Goal: Task Accomplishment & Management: Manage account settings

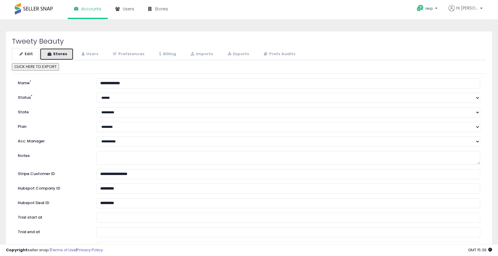
click at [71, 58] on link "Stores" at bounding box center [57, 54] width 34 height 12
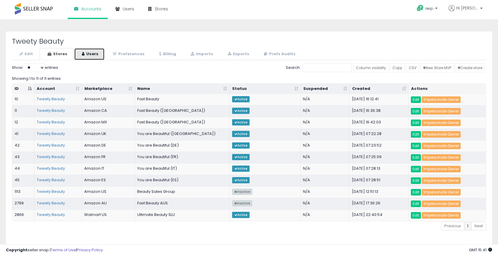
click at [86, 54] on link "Users" at bounding box center [89, 54] width 31 height 12
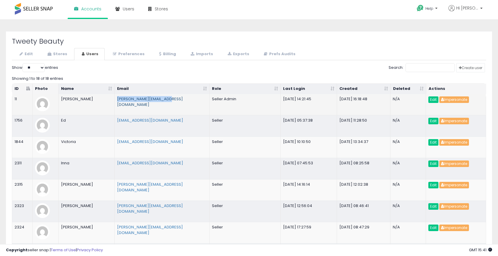
drag, startPoint x: 175, startPoint y: 99, endPoint x: 117, endPoint y: 100, distance: 58.5
click at [117, 100] on td "[PERSON_NAME][EMAIL_ADDRESS][DOMAIN_NAME]" at bounding box center [162, 104] width 95 height 21
copy link "[PERSON_NAME][EMAIL_ADDRESS][DOMAIN_NAME]"
drag, startPoint x: 99, startPoint y: 97, endPoint x: 59, endPoint y: 99, distance: 40.4
click at [59, 99] on td "[PERSON_NAME]" at bounding box center [87, 104] width 56 height 21
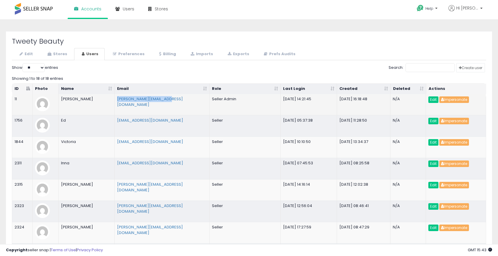
copy td "[PERSON_NAME]"
drag, startPoint x: 184, startPoint y: 99, endPoint x: 104, endPoint y: 102, distance: 79.5
click at [104, 102] on tr "11 [PERSON_NAME] [PERSON_NAME][EMAIL_ADDRESS][DOMAIN_NAME] Seller Admin [DATE] …" at bounding box center [249, 104] width 474 height 21
copy tr "[PERSON_NAME][EMAIL_ADDRESS][DOMAIN_NAME]"
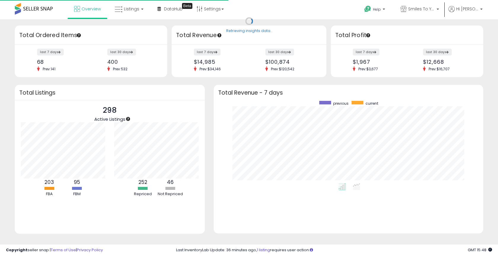
scroll to position [82, 258]
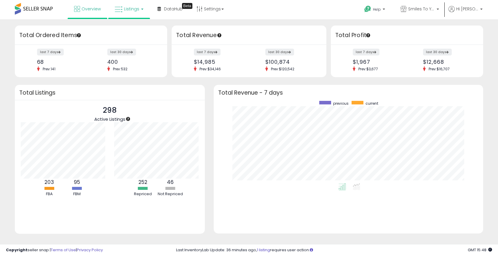
click at [133, 10] on span "Listings" at bounding box center [131, 9] width 15 height 6
click at [133, 29] on icon at bounding box center [134, 30] width 26 height 8
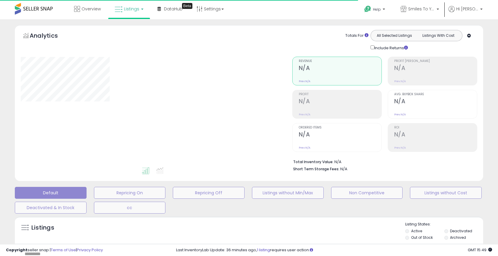
type input "**********"
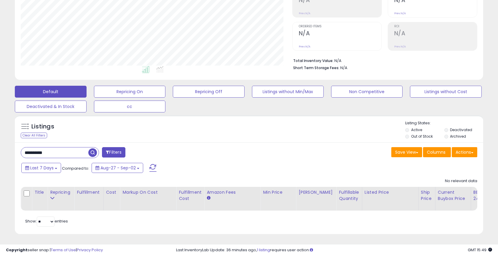
scroll to position [100, 0]
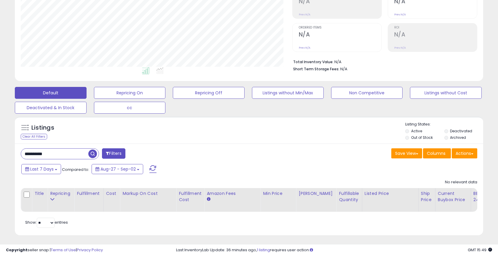
click at [71, 152] on input "**********" at bounding box center [54, 154] width 67 height 10
click at [71, 152] on input "**********" at bounding box center [77, 154] width 112 height 10
click at [139, 154] on span "button" at bounding box center [137, 154] width 9 height 9
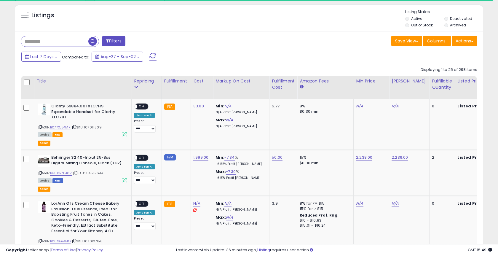
scroll to position [227, 0]
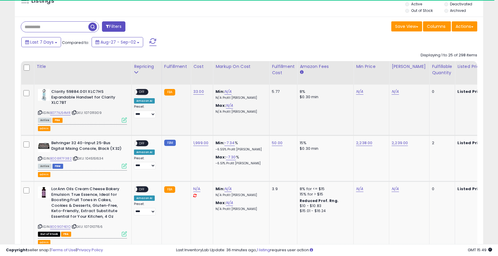
click at [124, 121] on icon at bounding box center [124, 119] width 5 height 5
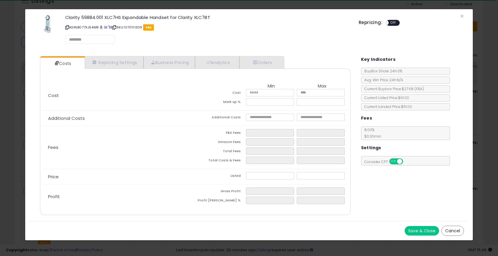
scroll to position [122, 271]
click at [452, 227] on button "Cancel" at bounding box center [453, 231] width 23 height 10
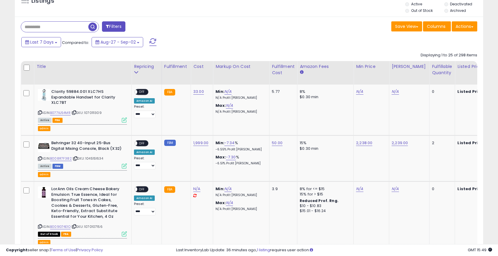
click at [125, 26] on button "Filters" at bounding box center [113, 26] width 23 height 10
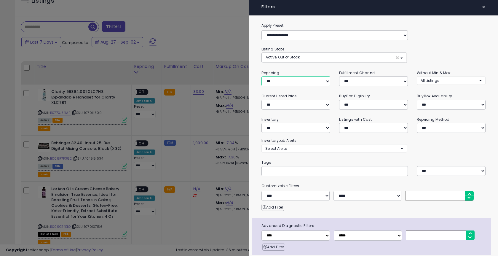
click at [272, 80] on select "**********" at bounding box center [296, 81] width 69 height 10
select select "**"
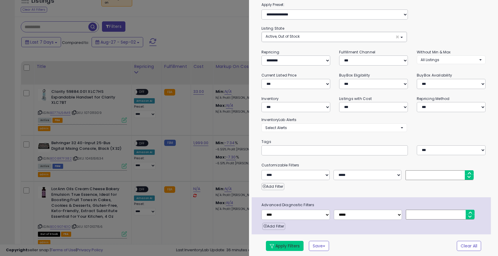
click at [294, 246] on button "Apply Filters" at bounding box center [285, 246] width 38 height 10
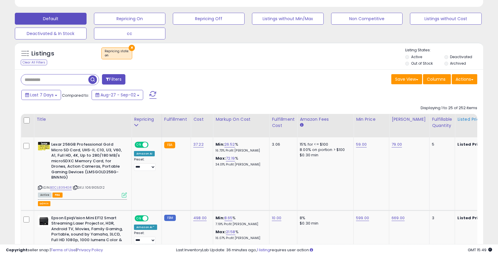
scroll to position [189, 0]
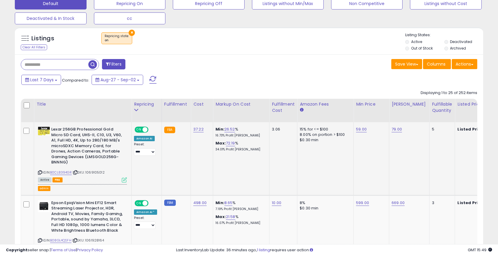
click at [123, 176] on div "ASIN: B0CL8394GR | SKU: 1069105012 Active FBA" at bounding box center [82, 154] width 89 height 55
click at [123, 179] on icon at bounding box center [124, 179] width 5 height 5
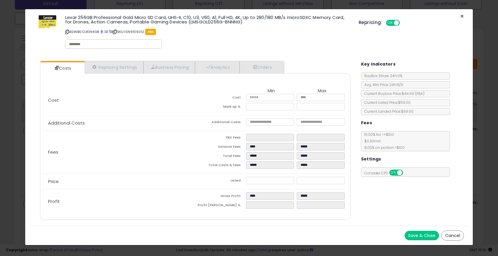
click at [461, 15] on span "×" at bounding box center [462, 16] width 4 height 9
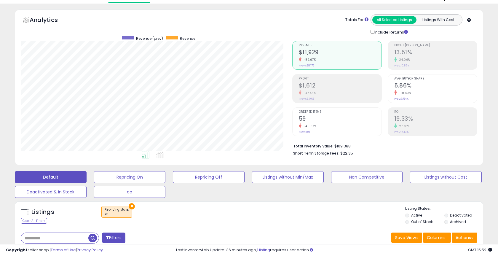
scroll to position [0, 0]
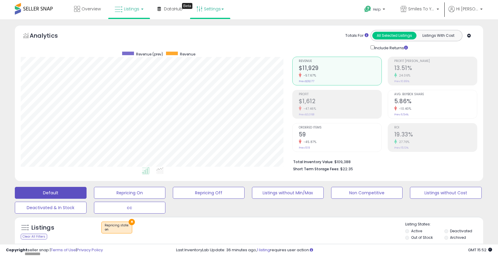
click at [211, 9] on link "Settings" at bounding box center [210, 9] width 36 height 18
click at [207, 31] on link "Store settings" at bounding box center [211, 30] width 27 height 6
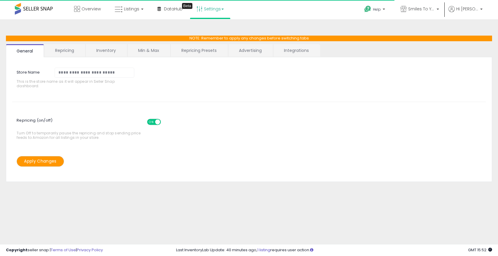
click at [303, 54] on link "Integrations" at bounding box center [297, 50] width 46 height 12
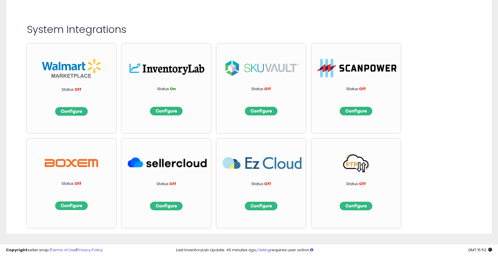
scroll to position [60, 0]
